Goal: Information Seeking & Learning: Learn about a topic

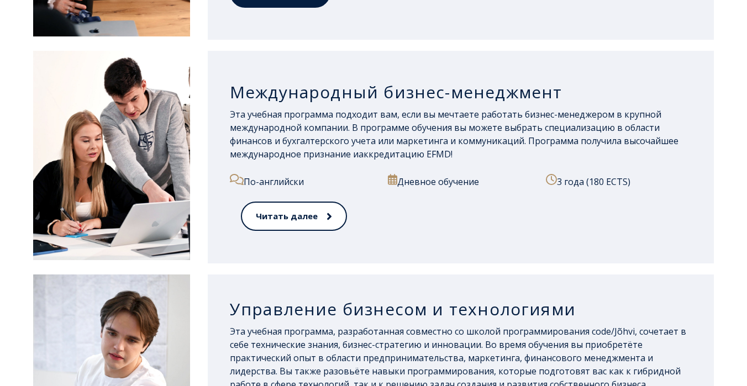
scroll to position [1024, 0]
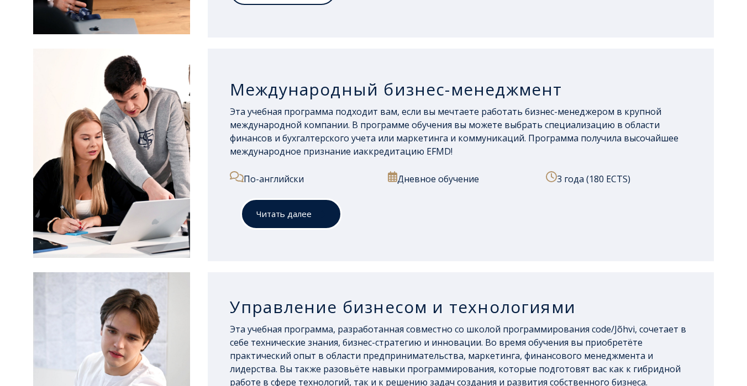
click at [282, 212] on font "Читать далее" at bounding box center [283, 213] width 55 height 11
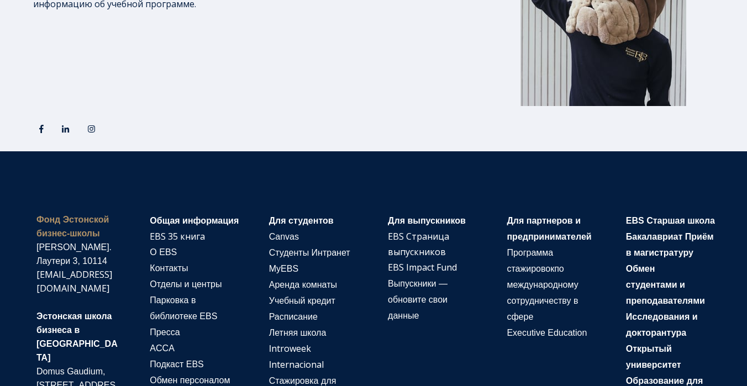
scroll to position [1915, 0]
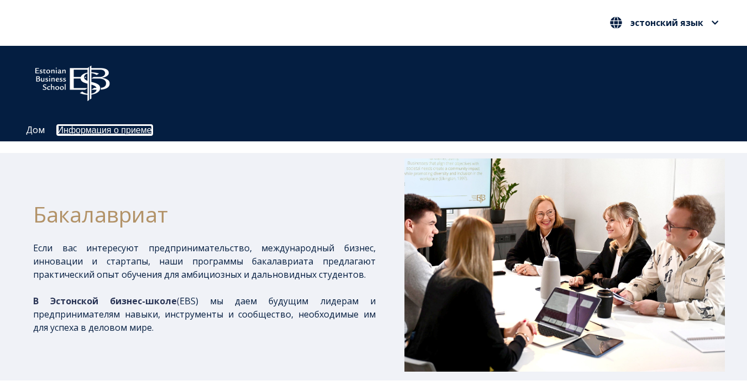
click at [80, 129] on font "Информация о приеме" at bounding box center [104, 129] width 94 height 9
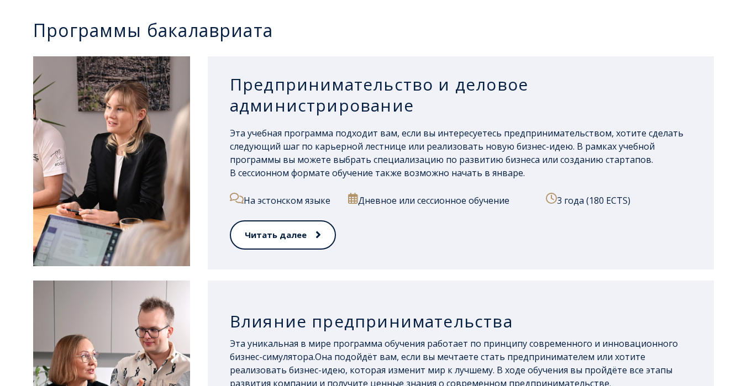
scroll to position [576, 0]
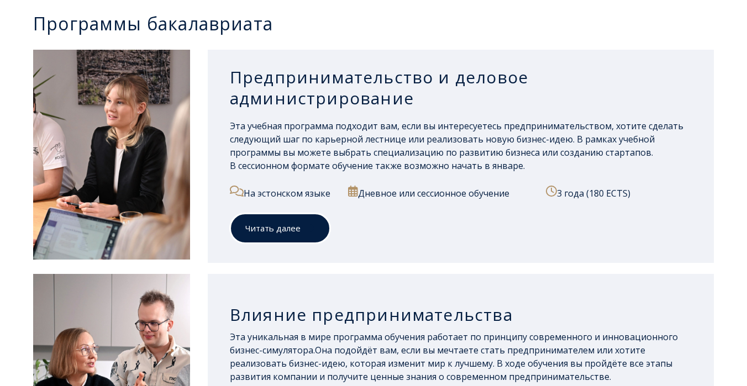
click at [280, 239] on link "Читать далее" at bounding box center [280, 228] width 101 height 30
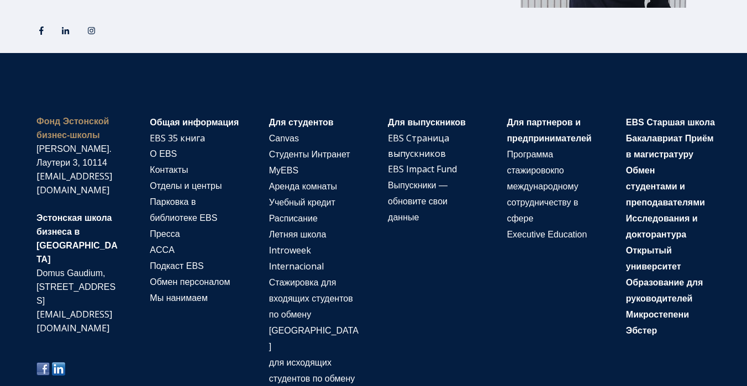
scroll to position [2005, 0]
